Goal: Register for event/course: Sign up to attend an event or enroll in a course

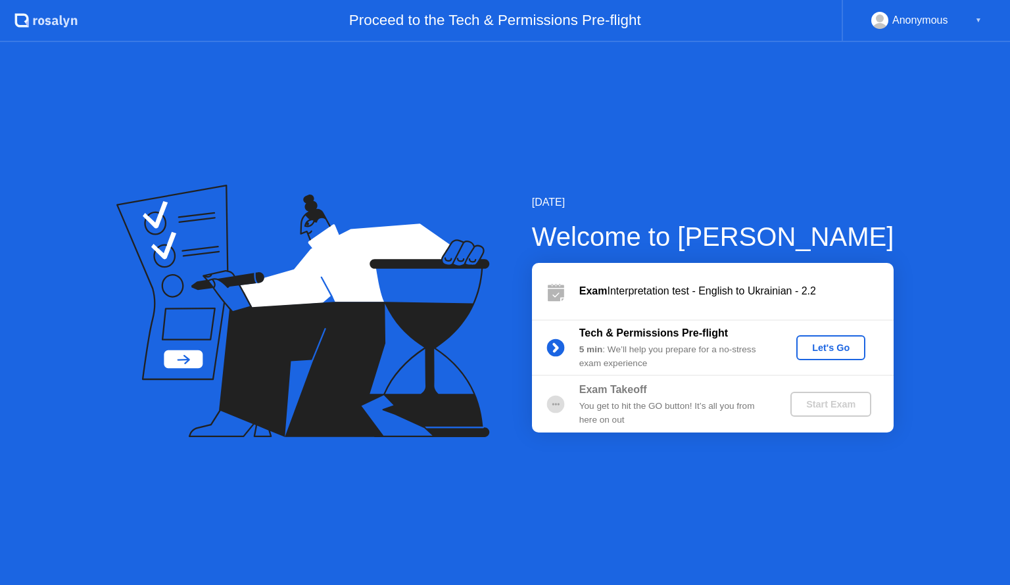
click at [820, 351] on div "Let's Go" at bounding box center [830, 348] width 59 height 11
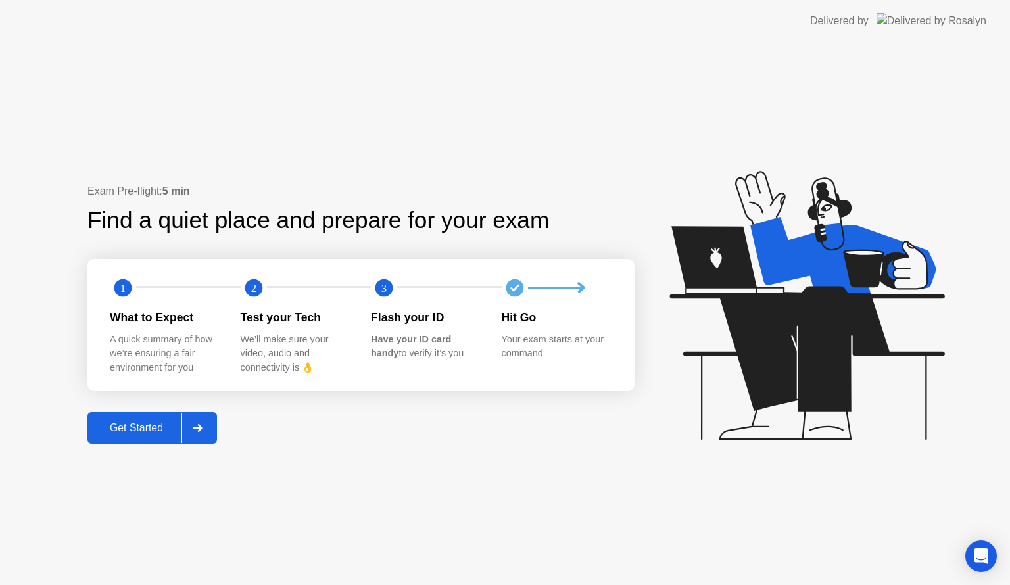
click at [193, 433] on div at bounding box center [197, 428] width 32 height 30
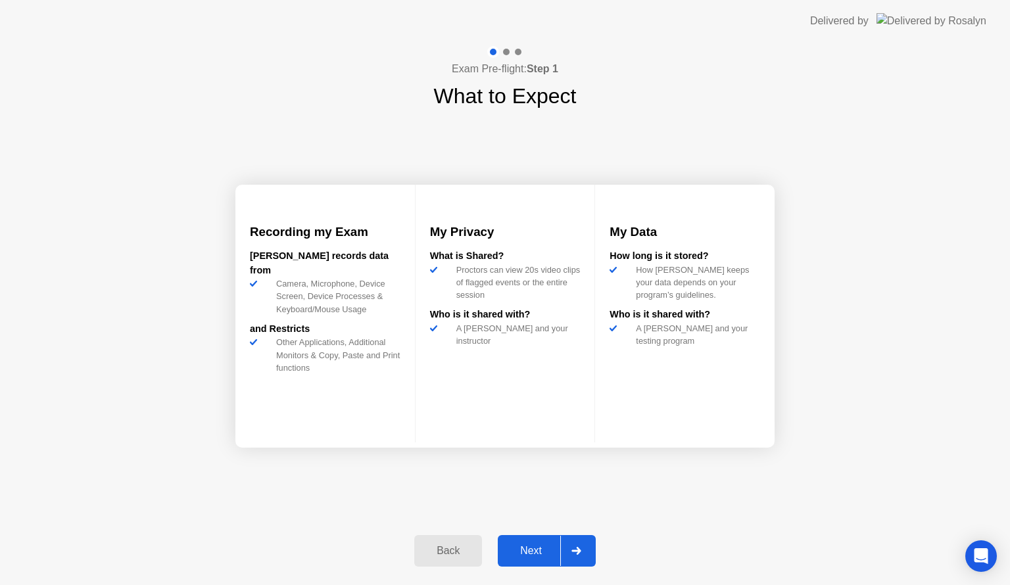
click at [537, 552] on div "Next" at bounding box center [531, 551] width 59 height 12
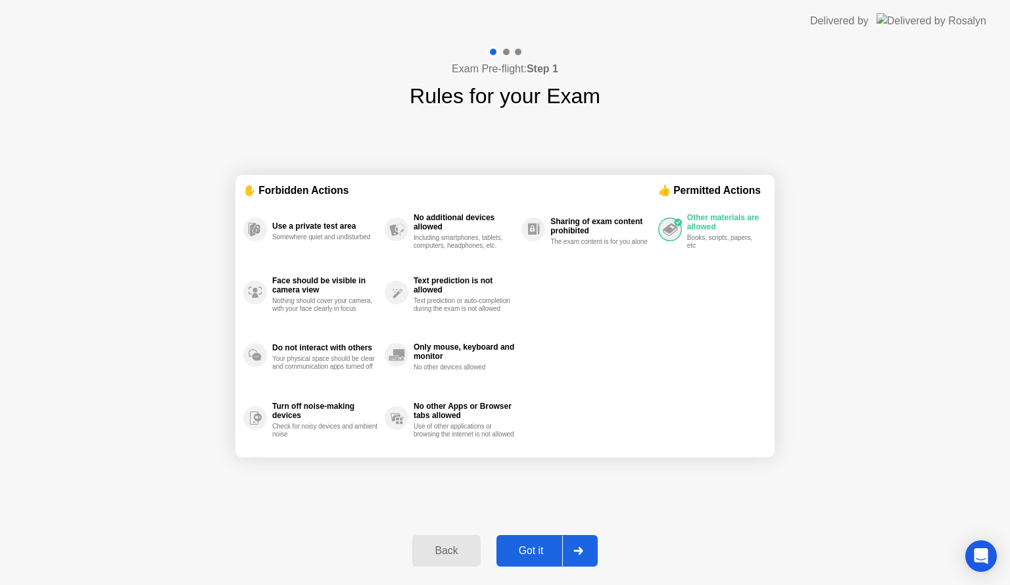
click at [538, 546] on div "Got it" at bounding box center [531, 551] width 62 height 12
select select "**********"
select select "*******"
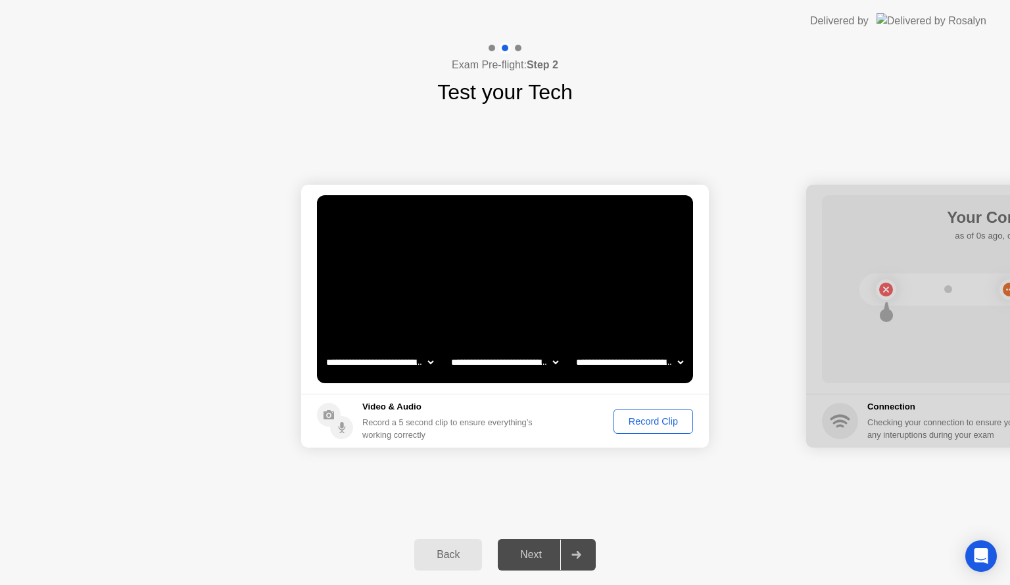
click at [668, 417] on div "Record Clip" at bounding box center [653, 421] width 70 height 11
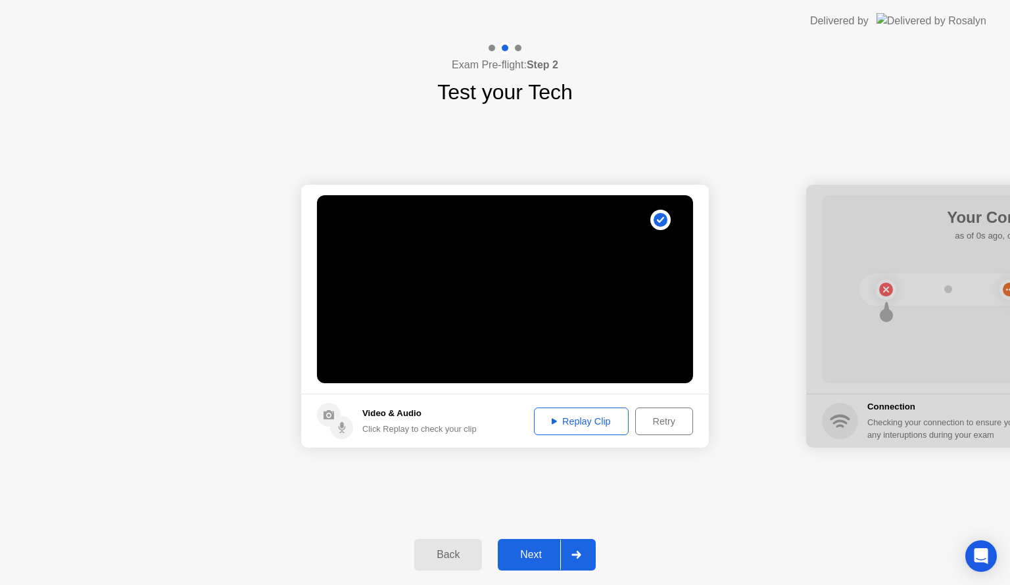
click at [580, 418] on div "Replay Clip" at bounding box center [580, 421] width 85 height 11
click at [569, 554] on div at bounding box center [576, 555] width 32 height 30
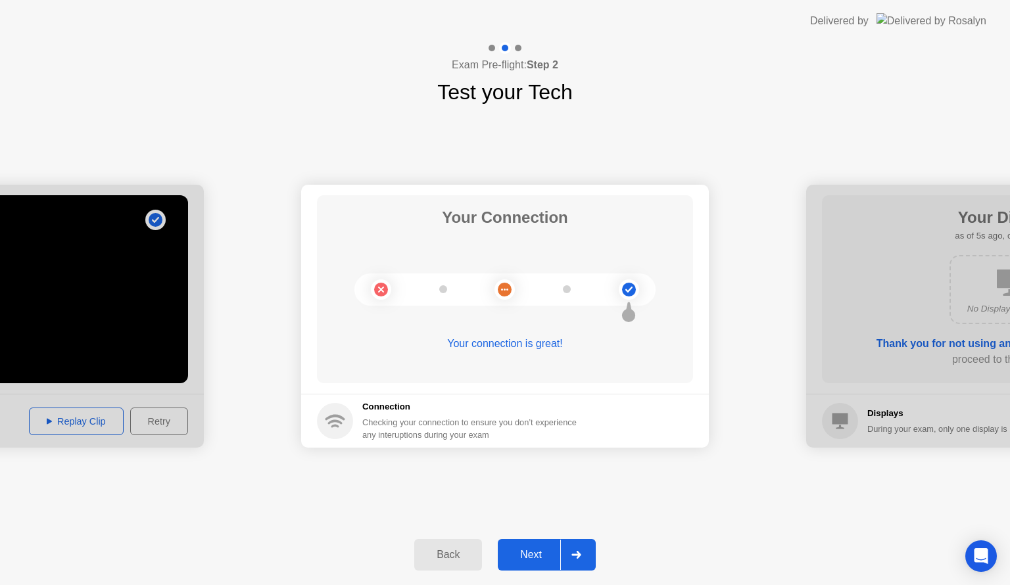
click at [561, 553] on div at bounding box center [576, 555] width 32 height 30
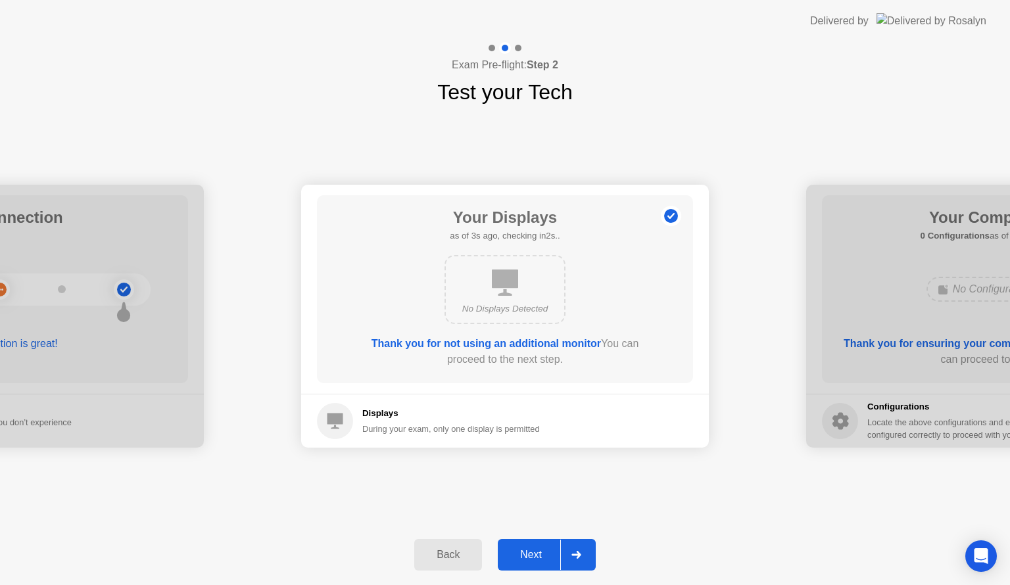
click at [561, 553] on div at bounding box center [576, 555] width 32 height 30
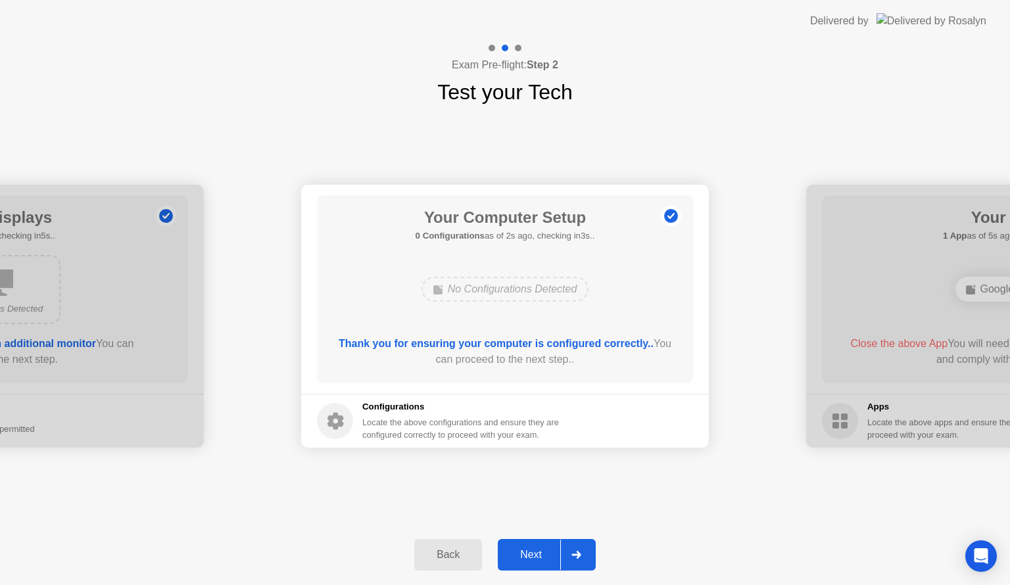
click at [561, 553] on div at bounding box center [576, 555] width 32 height 30
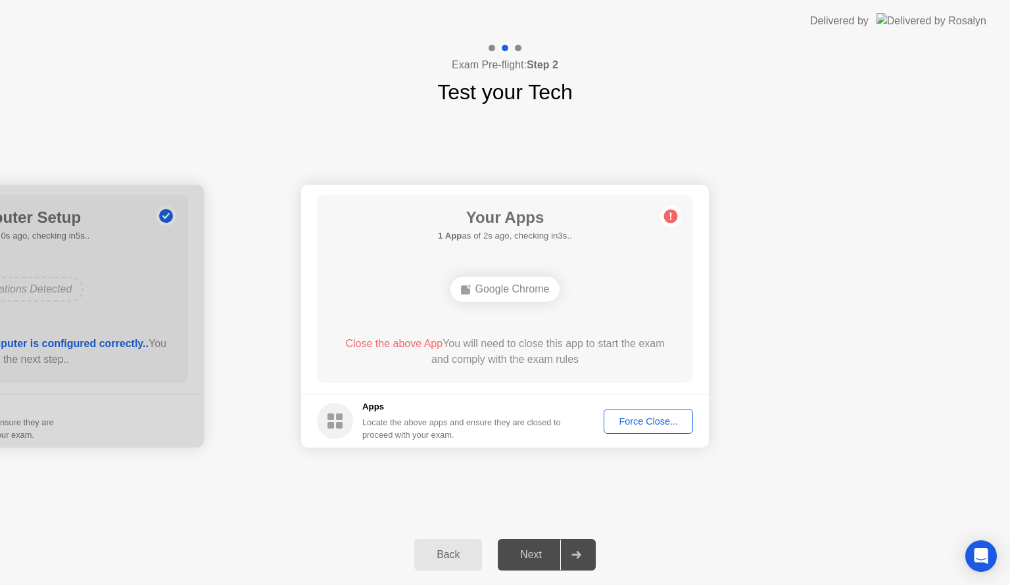
click at [636, 423] on div "Force Close..." at bounding box center [648, 421] width 80 height 11
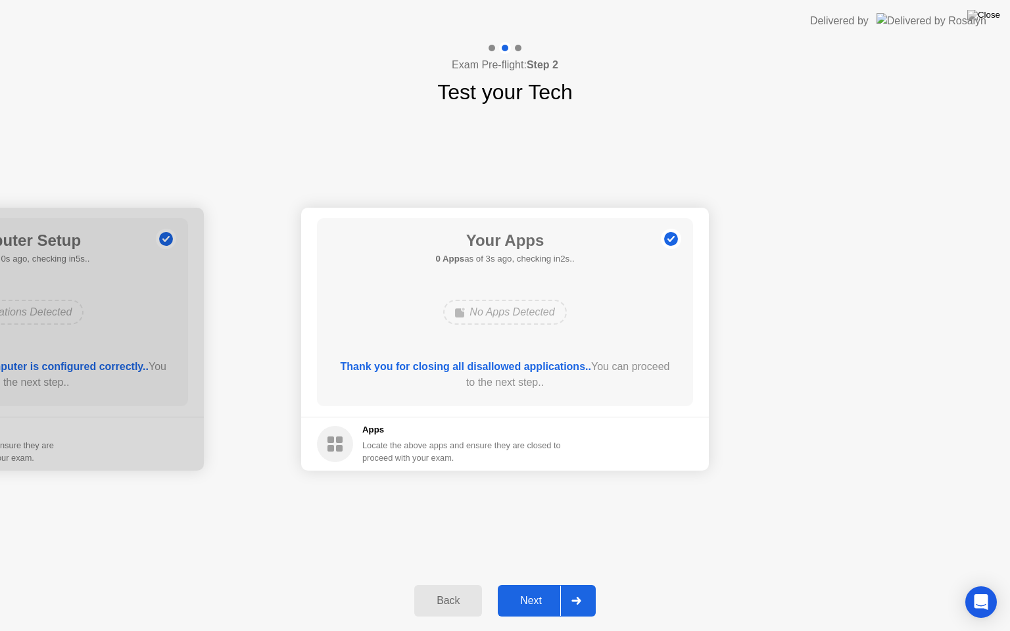
click at [547, 584] on div "Next" at bounding box center [531, 601] width 59 height 12
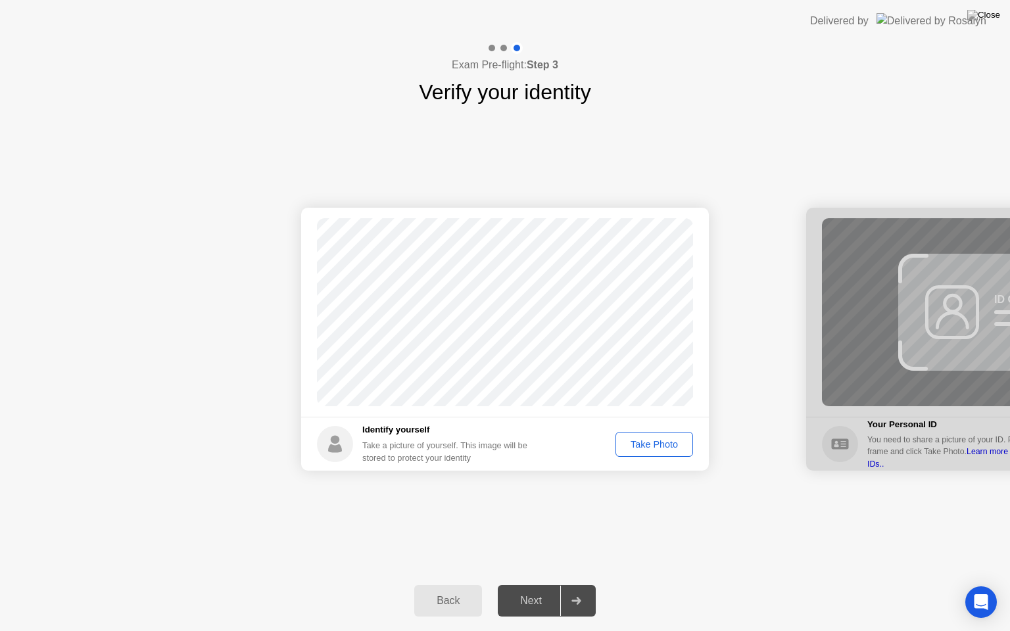
click at [652, 443] on div "Take Photo" at bounding box center [654, 444] width 68 height 11
click at [534, 584] on div "Next" at bounding box center [531, 601] width 59 height 12
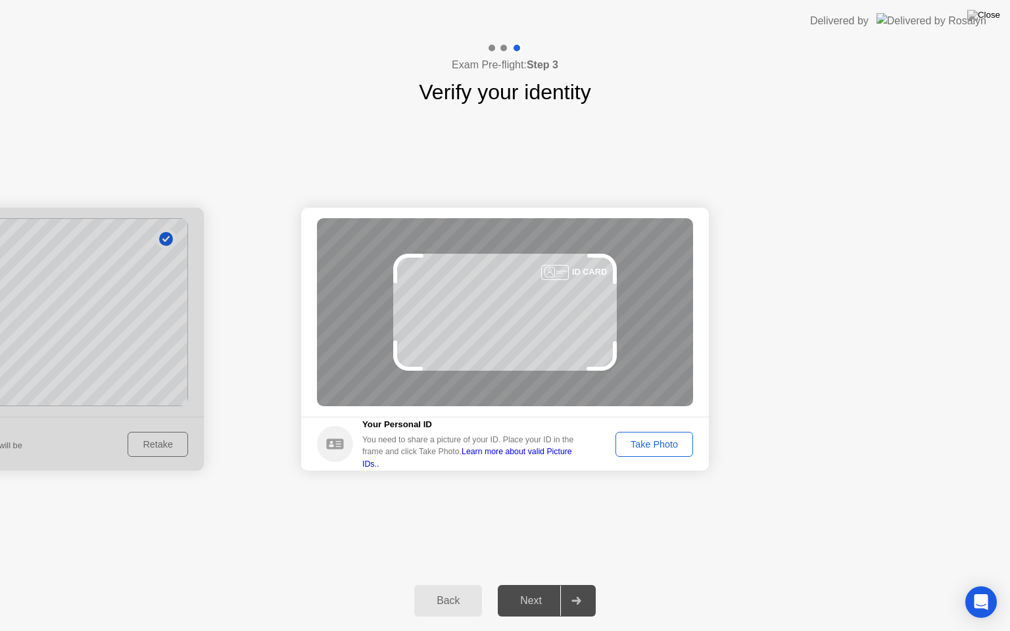
click at [681, 442] on div "Take Photo" at bounding box center [654, 444] width 68 height 11
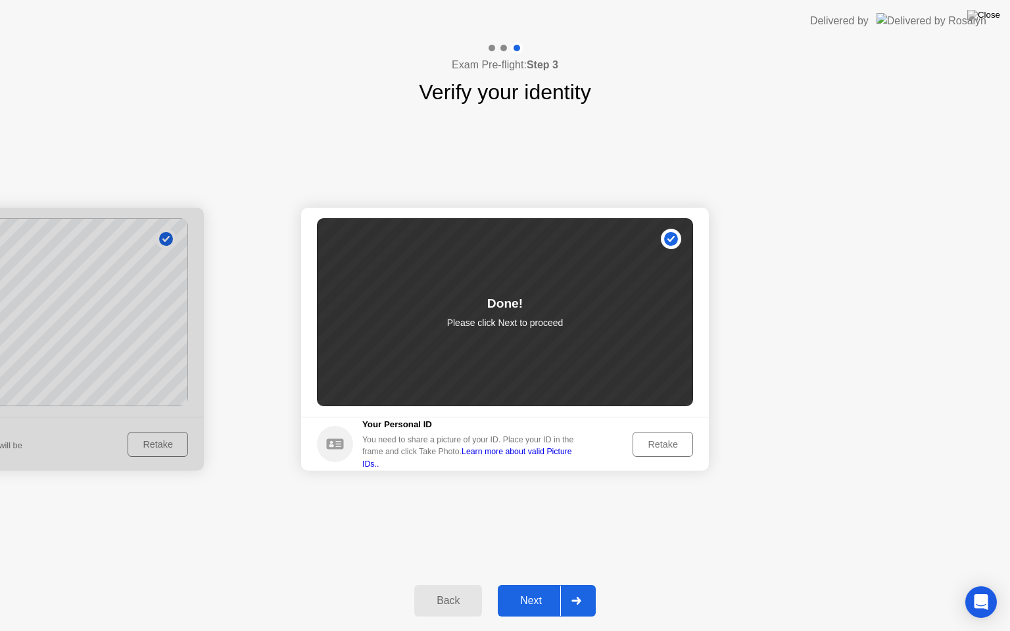
click at [525, 584] on div "Next" at bounding box center [531, 601] width 59 height 12
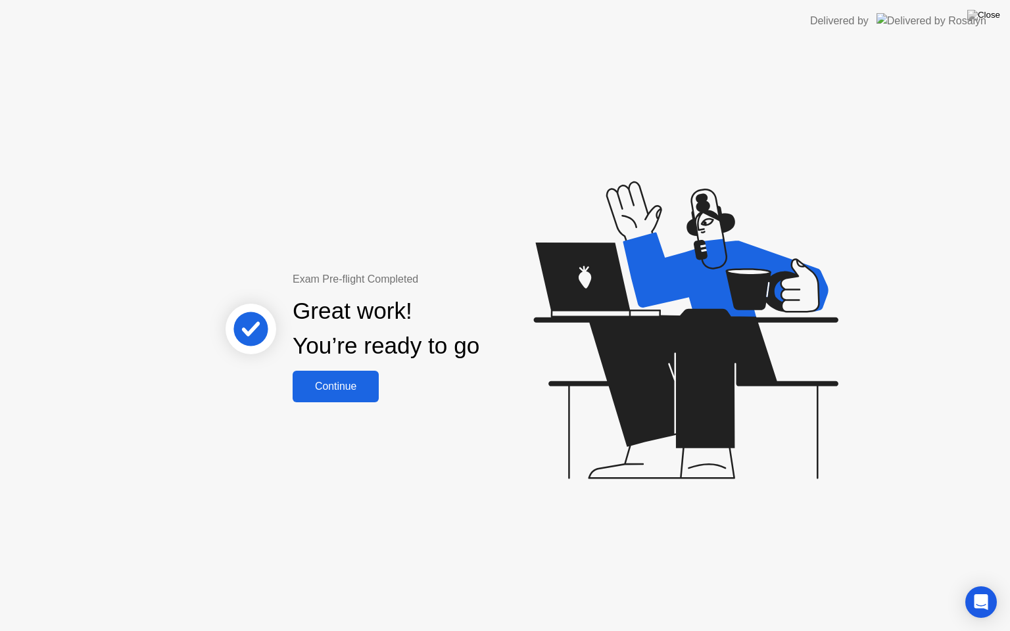
click at [330, 386] on div "Continue" at bounding box center [335, 387] width 78 height 12
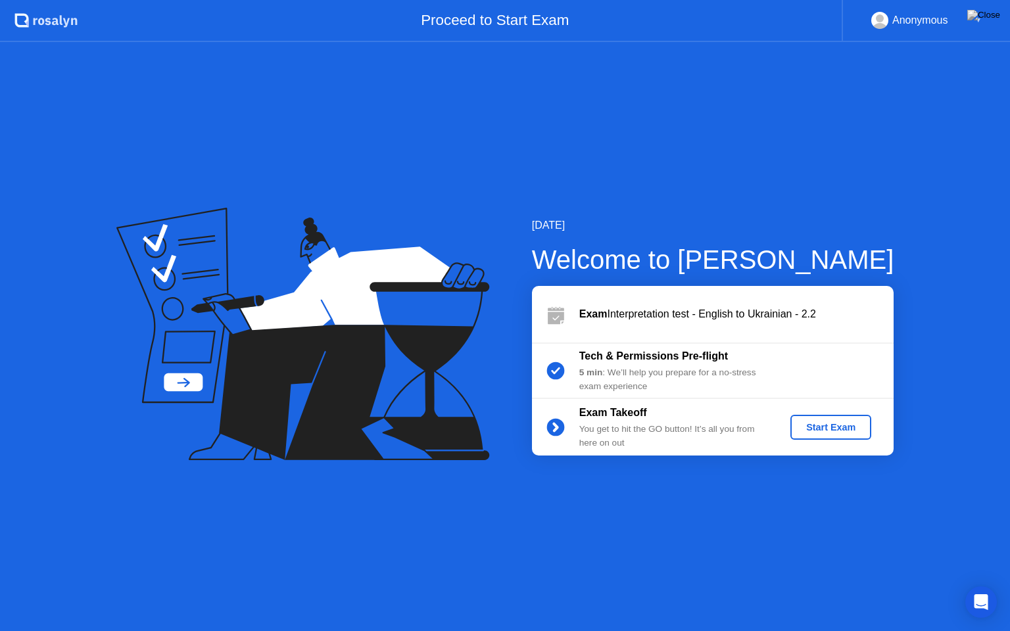
click at [824, 425] on div "Start Exam" at bounding box center [830, 427] width 70 height 11
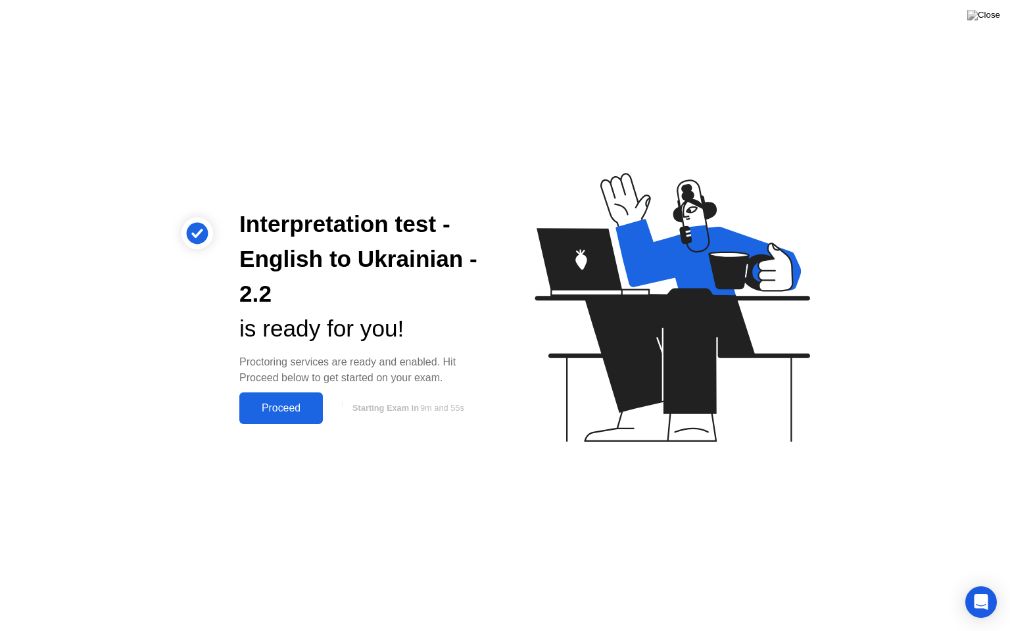
click at [298, 410] on div "Proceed" at bounding box center [281, 408] width 76 height 12
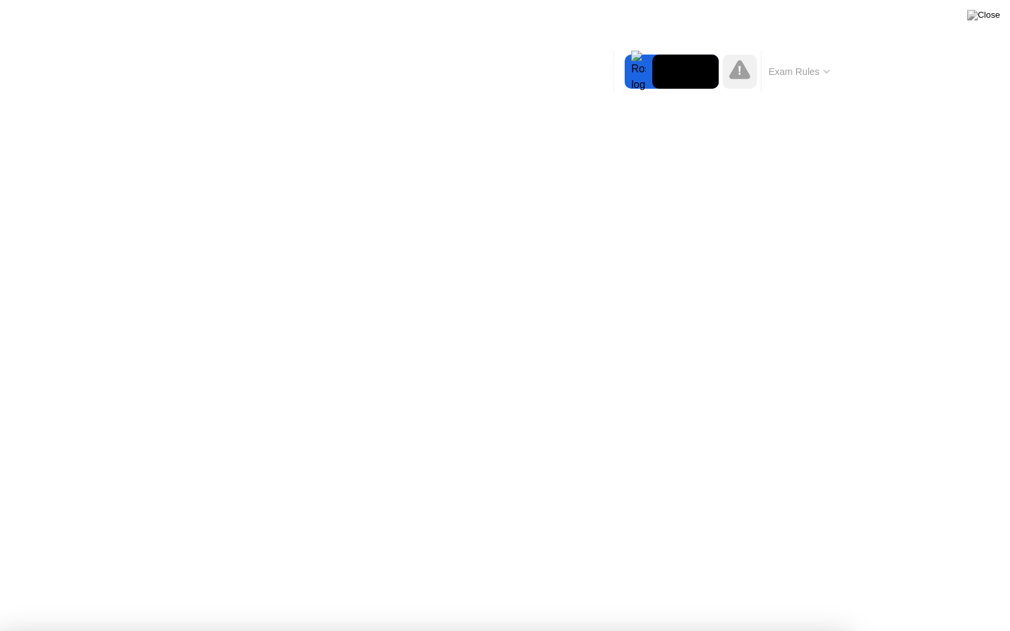
click at [68, 584] on div at bounding box center [505, 631] width 1010 height 0
click at [70, 584] on div at bounding box center [505, 631] width 1010 height 0
click at [58, 584] on div at bounding box center [505, 631] width 1010 height 0
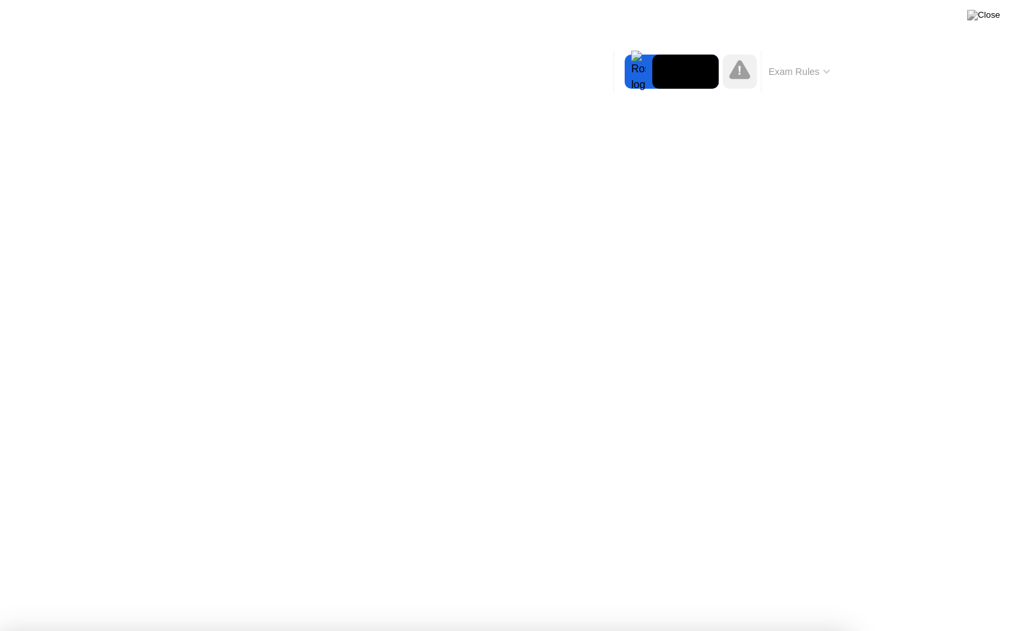
click at [952, 584] on div at bounding box center [505, 631] width 1010 height 0
click at [64, 584] on div at bounding box center [505, 631] width 1010 height 0
drag, startPoint x: 64, startPoint y: 224, endPoint x: 55, endPoint y: 332, distance: 108.9
click at [63, 584] on div at bounding box center [505, 631] width 1010 height 0
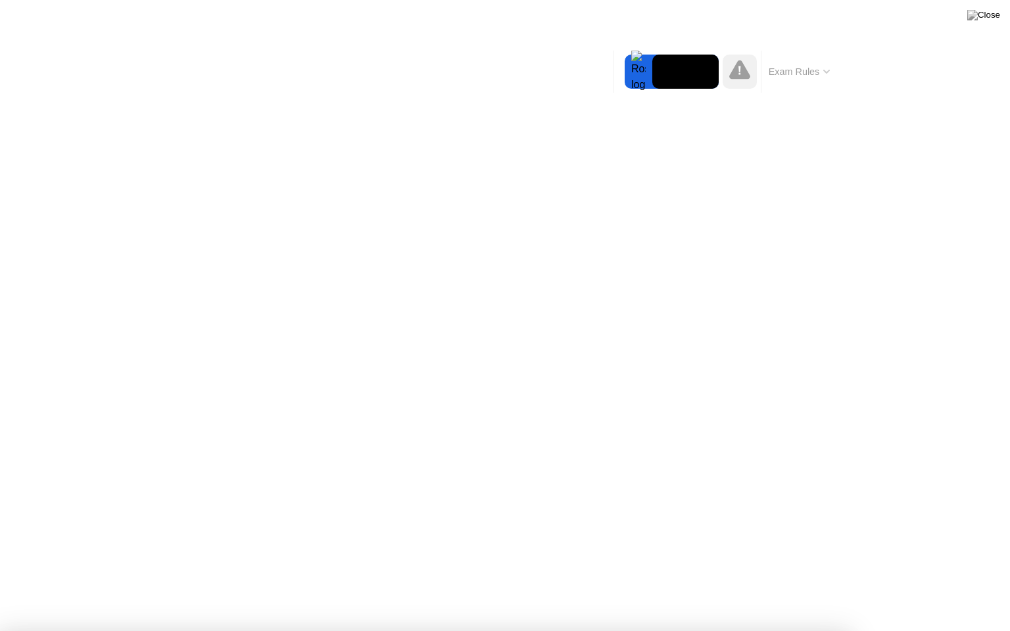
click at [47, 584] on div at bounding box center [505, 631] width 1010 height 0
click at [563, 584] on div at bounding box center [505, 631] width 1010 height 0
click at [738, 71] on icon at bounding box center [739, 69] width 21 height 19
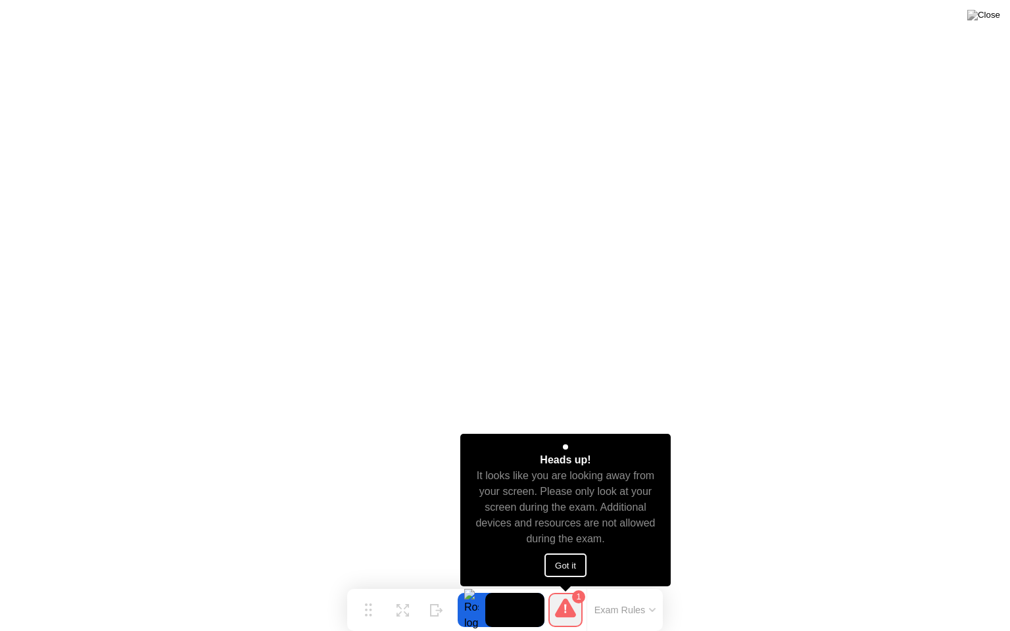
click at [567, 560] on button "Got it" at bounding box center [565, 566] width 42 height 24
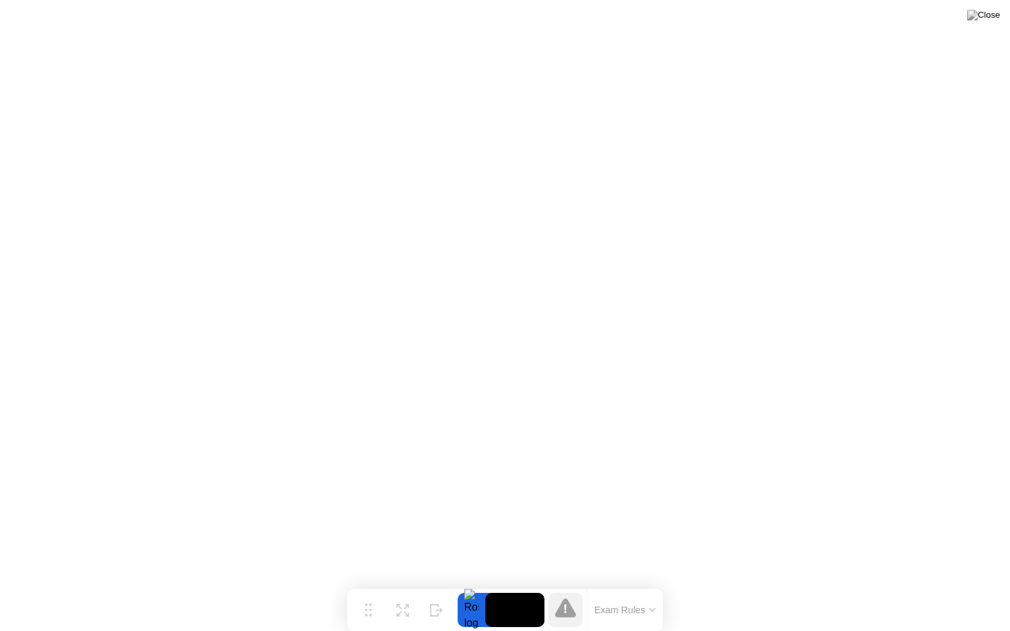
click at [567, 584] on icon at bounding box center [565, 607] width 21 height 19
click at [630, 584] on button "Exam Rules" at bounding box center [625, 610] width 70 height 12
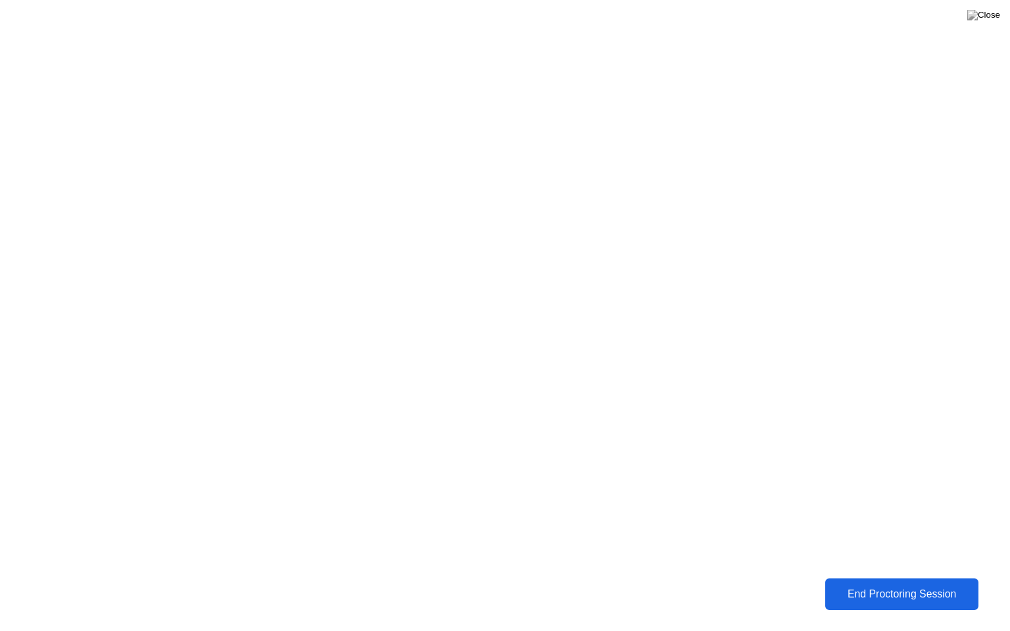
click at [881, 584] on div "End Proctoring Session" at bounding box center [901, 594] width 145 height 12
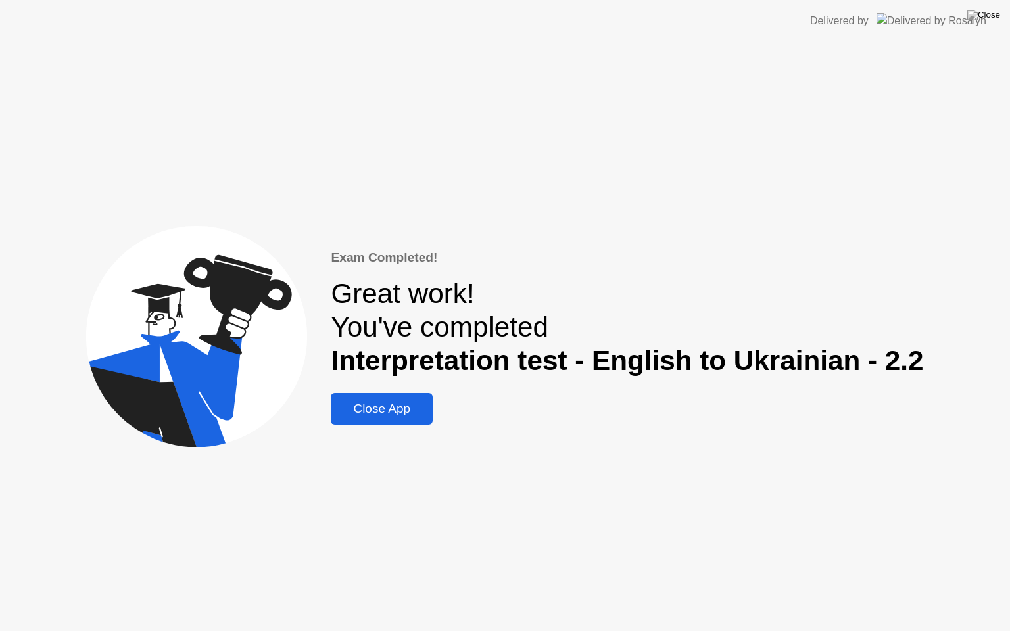
click at [367, 405] on div "Close App" at bounding box center [382, 409] width 94 height 14
